Goal: Task Accomplishment & Management: Manage account settings

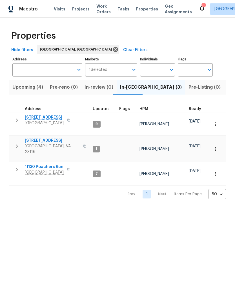
click at [43, 119] on span "4913 Belmont Rd" at bounding box center [44, 117] width 39 height 6
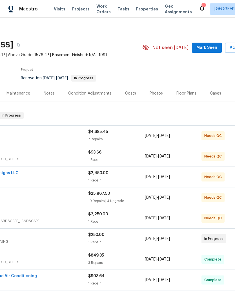
scroll to position [1, 74]
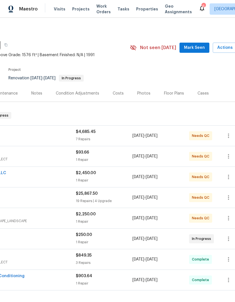
click at [197, 49] on span "Mark Seen" at bounding box center [194, 47] width 21 height 7
click at [225, 49] on span "Actions" at bounding box center [228, 47] width 22 height 7
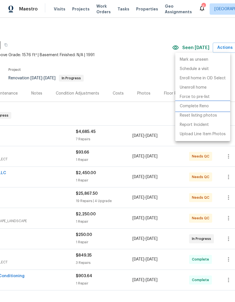
click at [201, 107] on p "Complete Reno" at bounding box center [194, 106] width 29 height 6
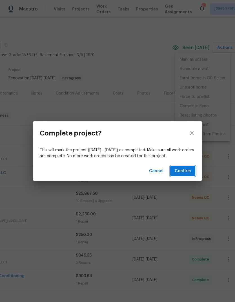
click at [184, 170] on span "Confirm" at bounding box center [183, 170] width 16 height 7
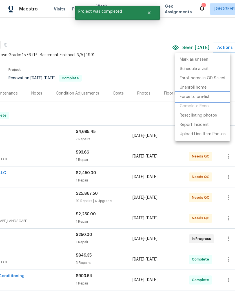
click at [192, 95] on p "Force to pre-list" at bounding box center [195, 97] width 30 height 6
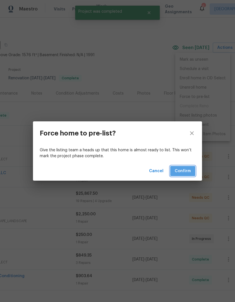
click at [186, 170] on span "Confirm" at bounding box center [183, 170] width 16 height 7
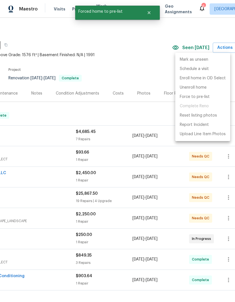
click at [125, 203] on div at bounding box center [117, 151] width 235 height 302
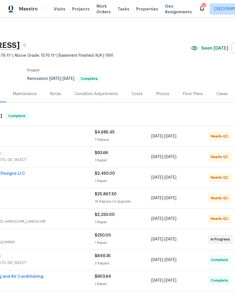
scroll to position [0, 59]
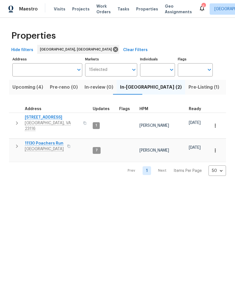
click at [185, 80] on button "Pre-Listing (1)" at bounding box center [203, 87] width 37 height 15
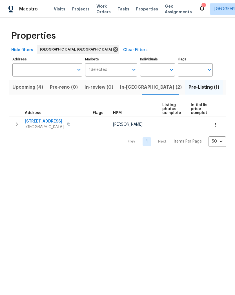
click at [162, 79] on div "Upcoming (4) Pre-reno (0) In-review (0) In-reno (2) Pre-Listing (1) Listed (22)…" at bounding box center [117, 111] width 217 height 70
click at [47, 124] on span "Richmond, VA 23234" at bounding box center [44, 127] width 39 height 6
click at [136, 89] on span "In-reno (2)" at bounding box center [151, 87] width 62 height 8
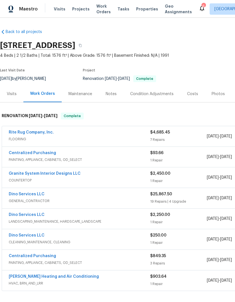
click at [116, 94] on div "Notes" at bounding box center [111, 93] width 25 height 17
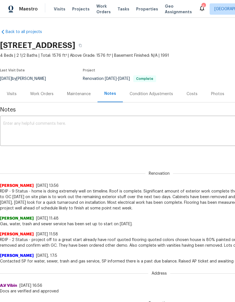
click at [128, 134] on textarea at bounding box center [159, 132] width 312 height 20
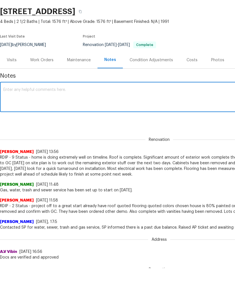
click at [160, 149] on div "Renovation 3063b453-f0de-4351-ac60-20be7bd6008a ​ Add" at bounding box center [159, 154] width 319 height 10
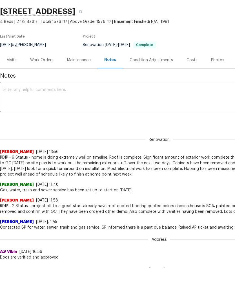
scroll to position [34, 0]
click at [15, 94] on textarea at bounding box center [159, 98] width 312 height 20
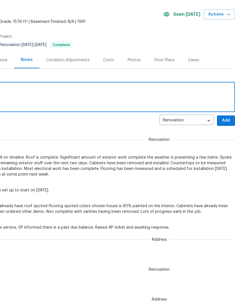
scroll to position [0, 83]
type textarea "RDIP - 16 Status - project complaten"
click at [225, 121] on span "Add" at bounding box center [226, 120] width 9 height 7
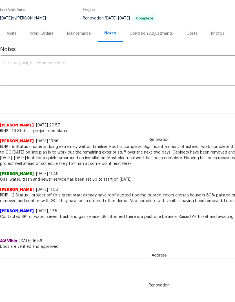
scroll to position [27, 0]
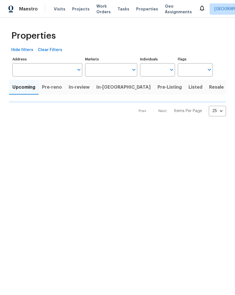
type input "50"
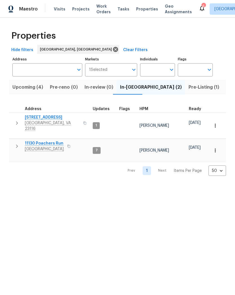
click at [28, 89] on span "Upcoming (4)" at bounding box center [27, 87] width 31 height 8
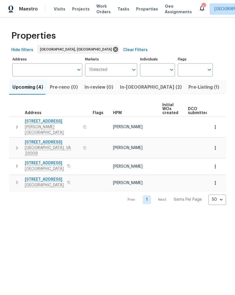
click at [49, 122] on span "2924 Sand Hills Dr" at bounding box center [52, 121] width 55 height 6
click at [57, 160] on span "8436 Spruce Pine Dr" at bounding box center [44, 163] width 39 height 6
click at [45, 176] on span "1215 N 24th St" at bounding box center [44, 179] width 39 height 6
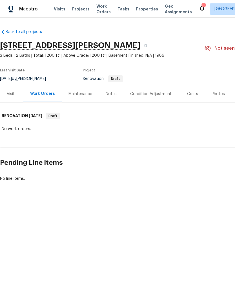
click at [113, 92] on div "Notes" at bounding box center [111, 94] width 11 height 6
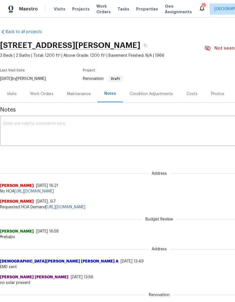
click at [162, 91] on div "Condition Adjustments" at bounding box center [151, 94] width 43 height 6
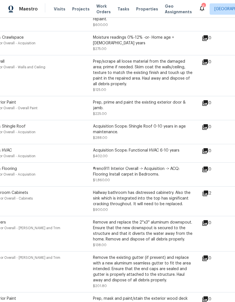
scroll to position [294, 16]
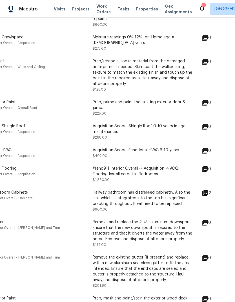
click at [208, 190] on icon at bounding box center [205, 193] width 6 height 6
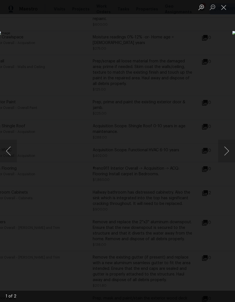
click at [221, 150] on button "Next image" at bounding box center [226, 151] width 17 height 23
click at [226, 151] on button "Next image" at bounding box center [226, 151] width 17 height 23
click at [226, 7] on button "Close lightbox" at bounding box center [223, 7] width 11 height 10
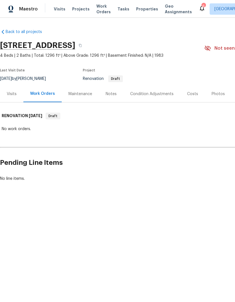
click at [150, 97] on div "Condition Adjustments" at bounding box center [151, 93] width 57 height 17
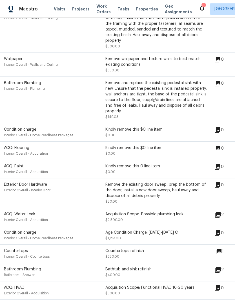
scroll to position [268, 5]
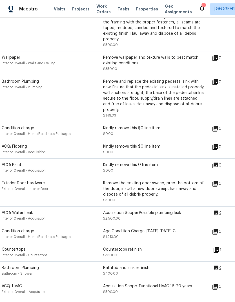
click at [220, 246] on icon at bounding box center [216, 249] width 7 height 7
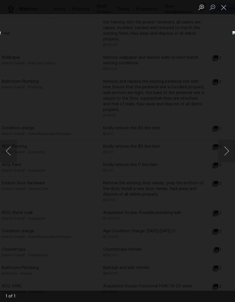
click at [226, 4] on button "Close lightbox" at bounding box center [223, 7] width 11 height 10
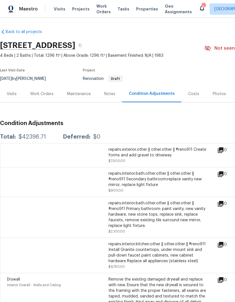
scroll to position [0, 0]
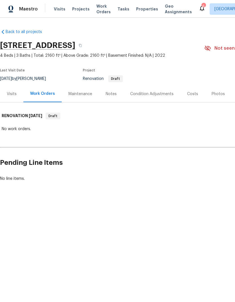
click at [113, 98] on div "Notes" at bounding box center [111, 93] width 25 height 17
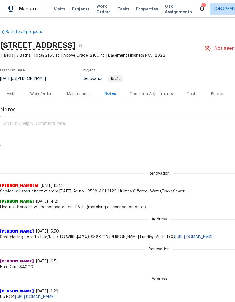
click at [157, 97] on div "Condition Adjustments" at bounding box center [151, 93] width 57 height 17
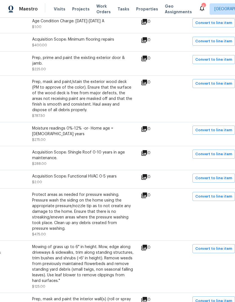
scroll to position [130, 77]
